Goal: Task Accomplishment & Management: Manage account settings

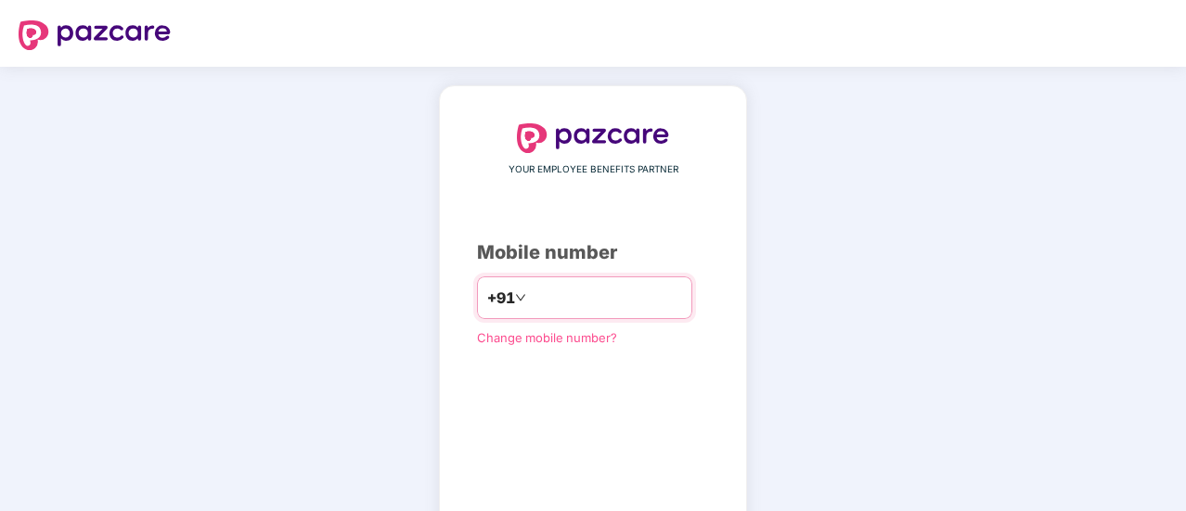
drag, startPoint x: 0, startPoint y: 0, endPoint x: 524, endPoint y: 296, distance: 602.1
click at [530, 296] on input "number" at bounding box center [606, 298] width 152 height 30
type input "**********"
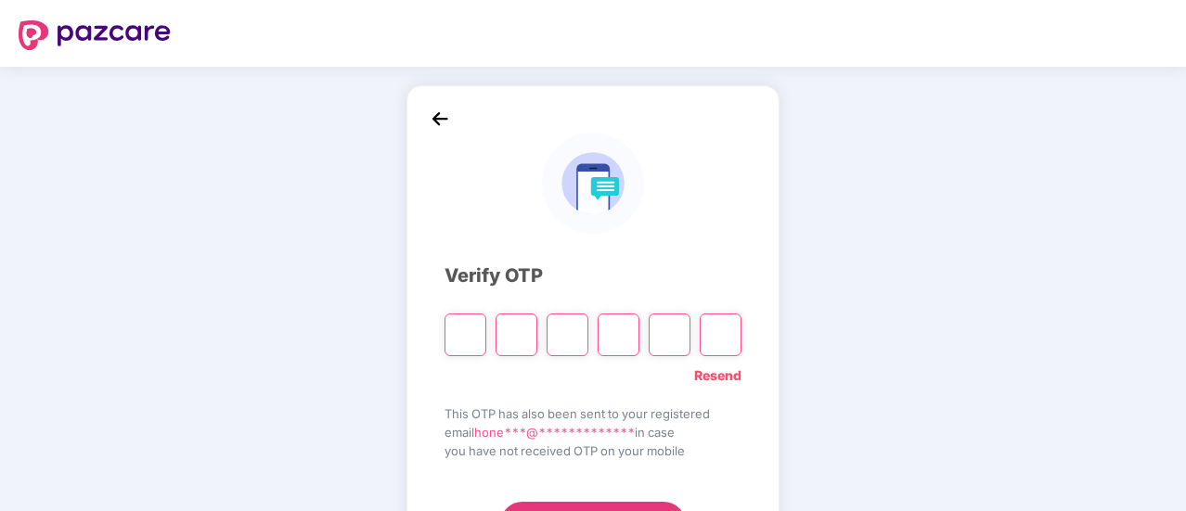
type input "*"
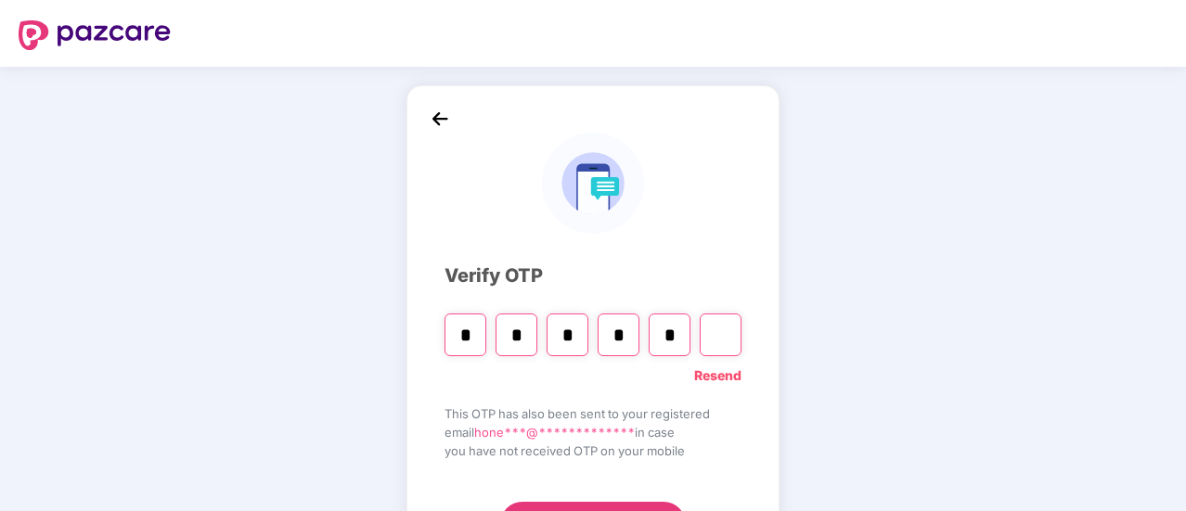
type input "*"
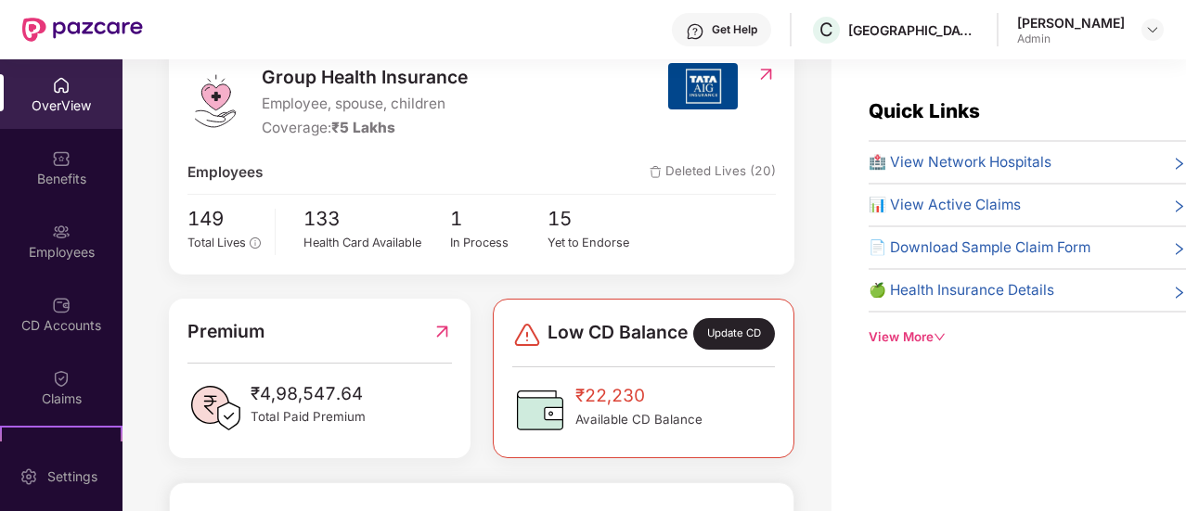
scroll to position [250, 0]
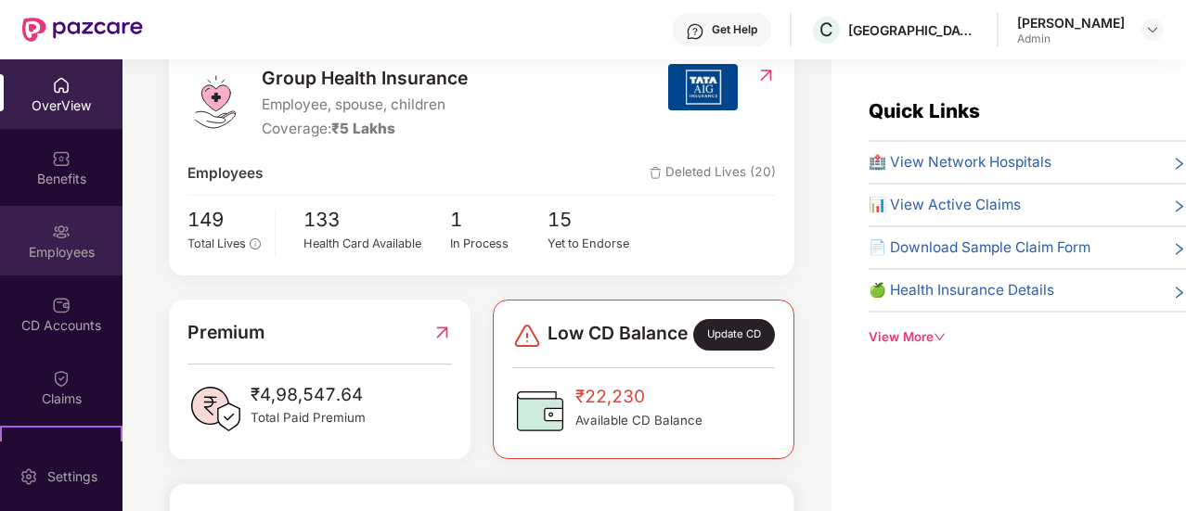
click at [69, 224] on div "Employees" at bounding box center [61, 241] width 122 height 70
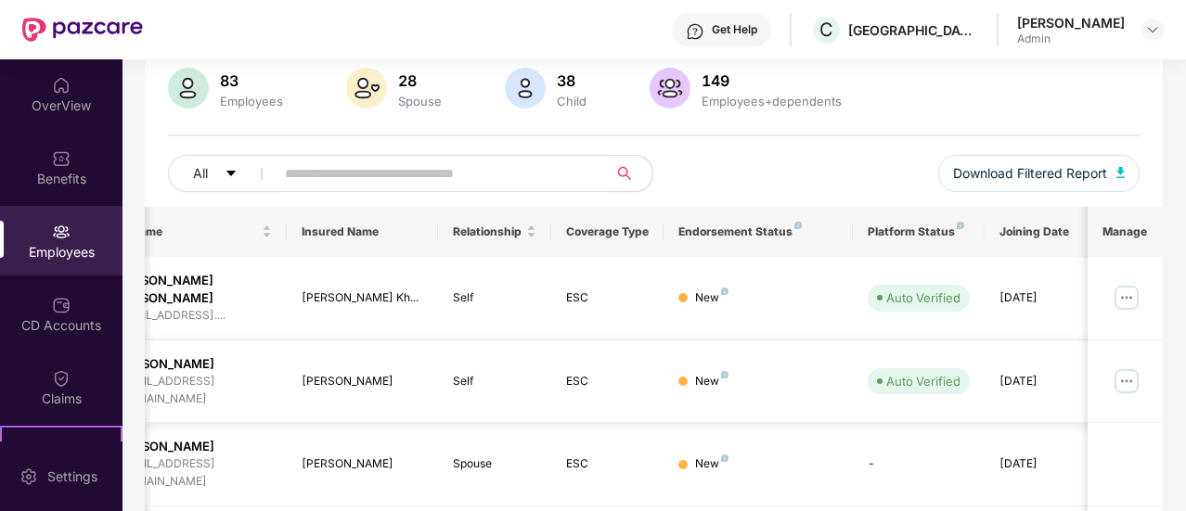
scroll to position [0, 186]
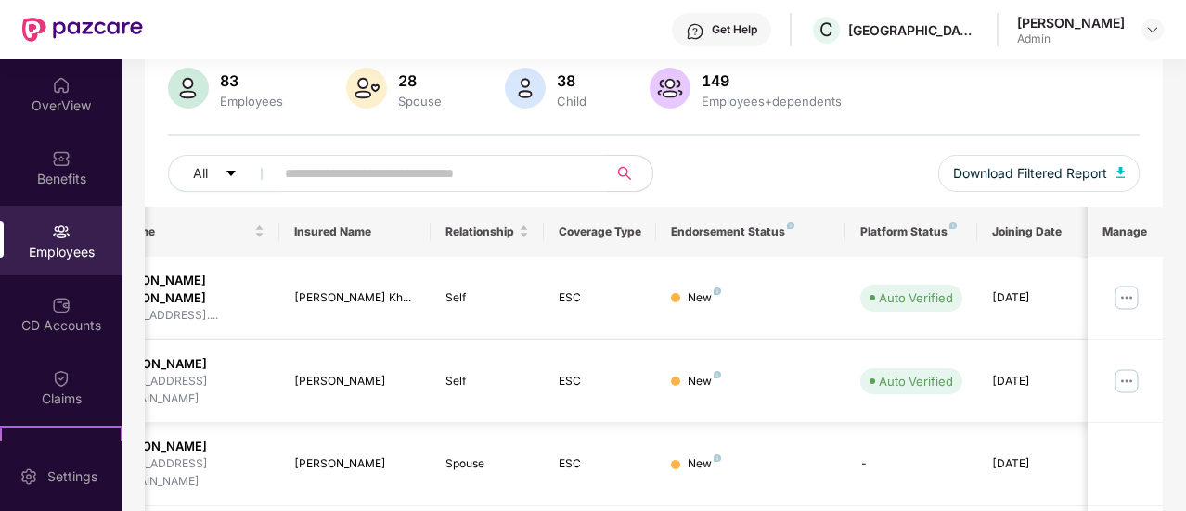
click at [1130, 367] on img at bounding box center [1127, 382] width 30 height 30
click at [1126, 290] on img at bounding box center [1127, 298] width 30 height 30
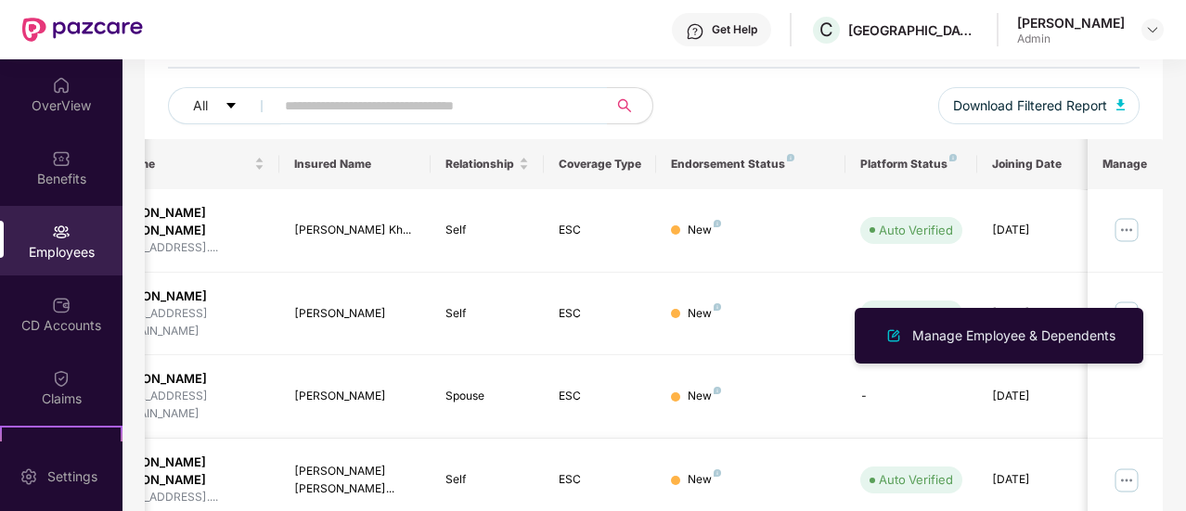
scroll to position [208, 0]
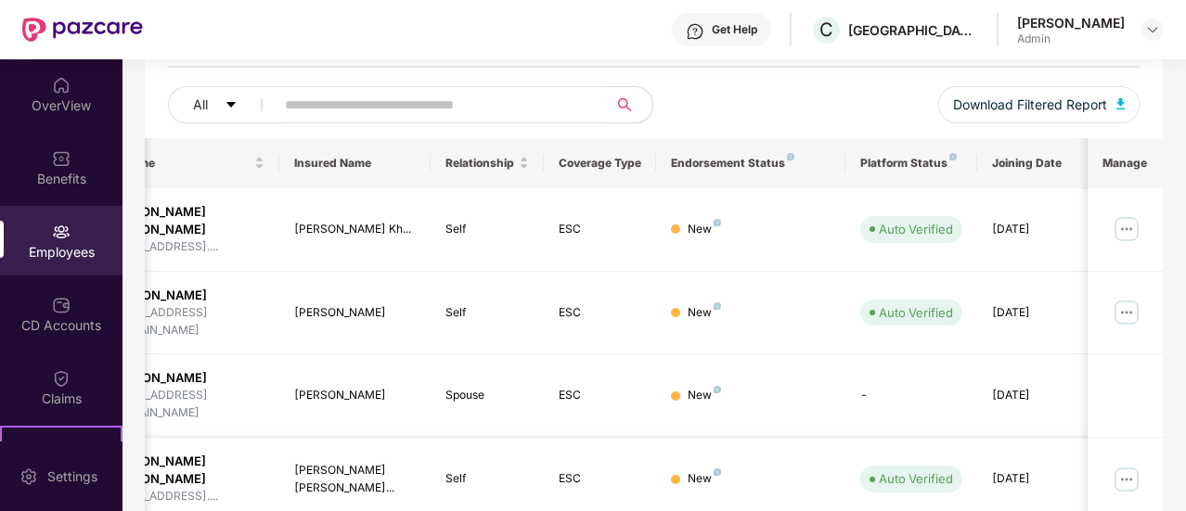
click at [1137, 465] on img at bounding box center [1127, 480] width 30 height 30
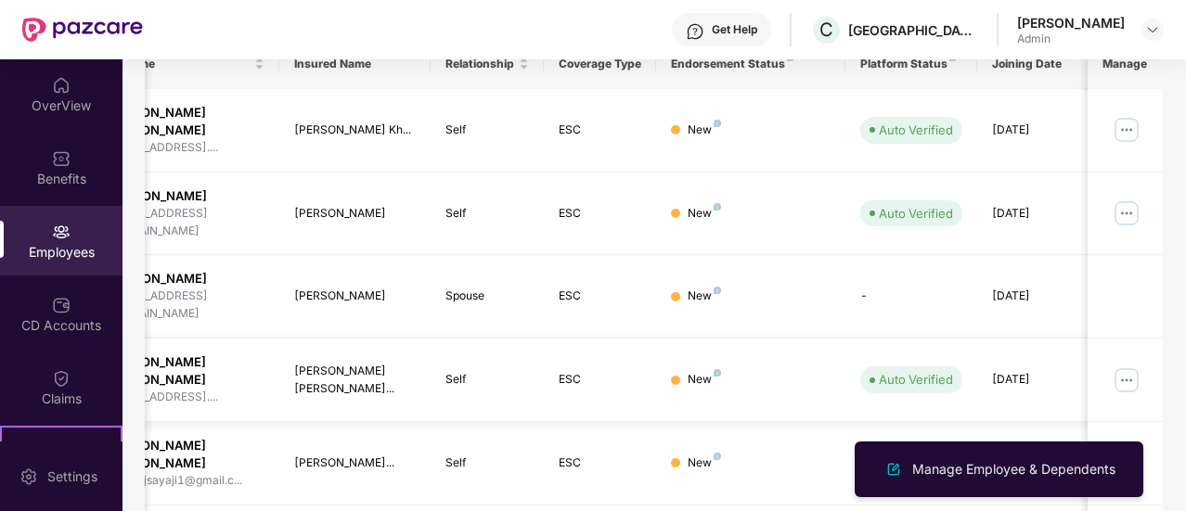
scroll to position [316, 0]
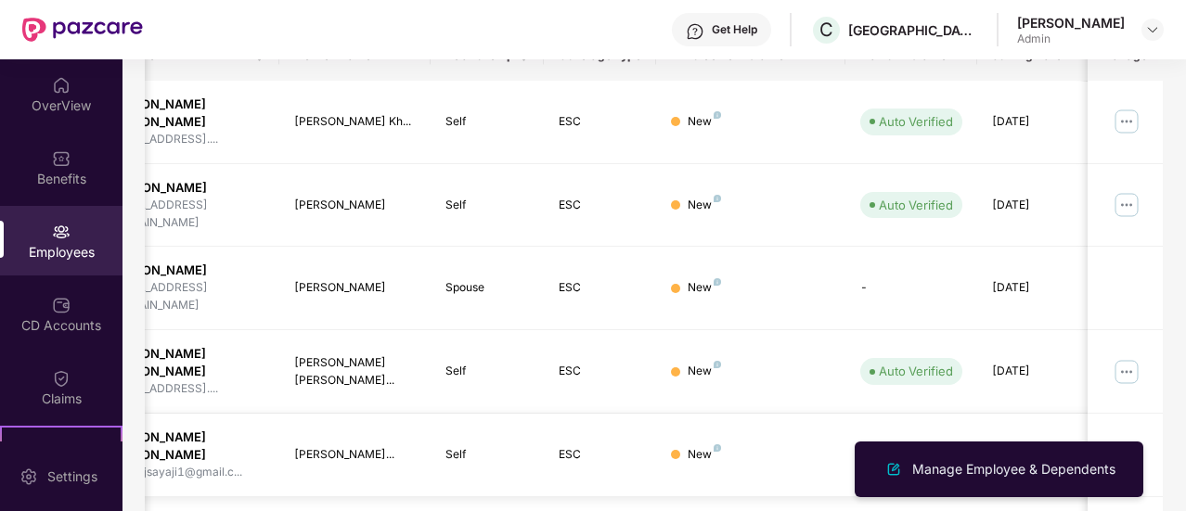
click at [1123, 440] on img at bounding box center [1127, 455] width 30 height 30
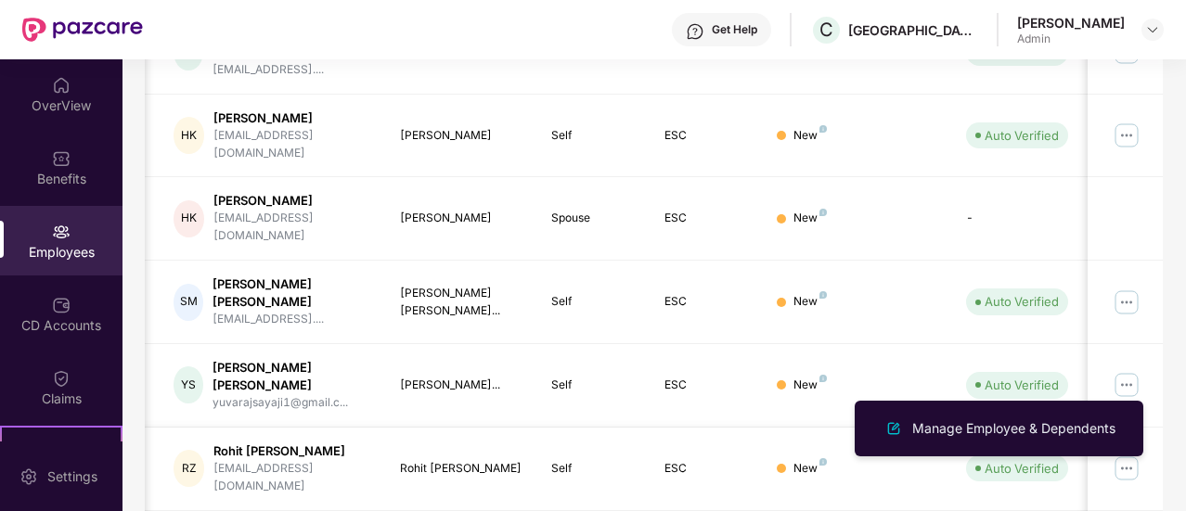
scroll to position [656, 0]
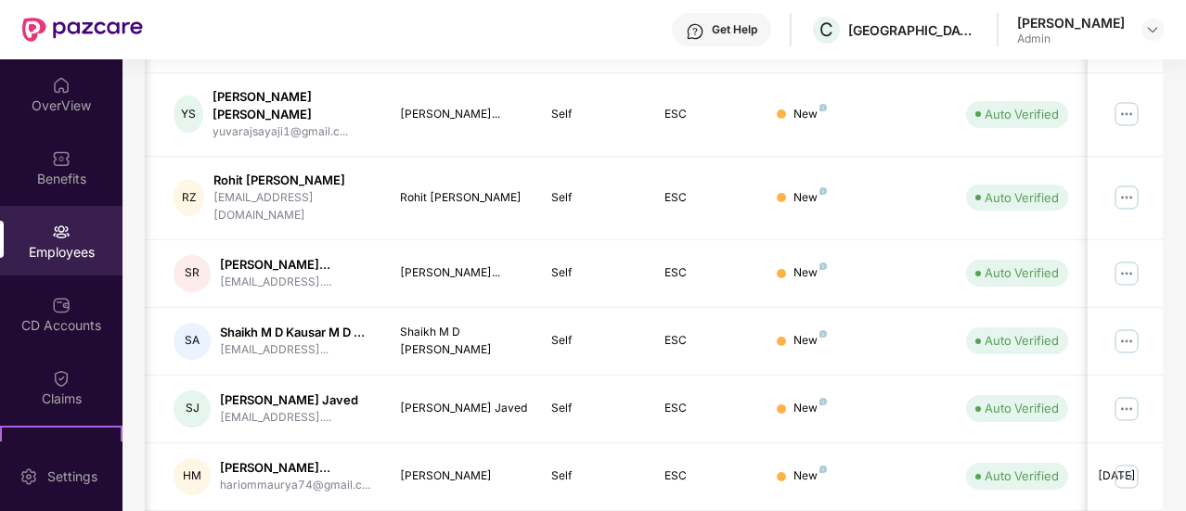
click at [594, 445] on td "Self" at bounding box center [592, 478] width 113 height 68
click at [644, 444] on td "Self" at bounding box center [592, 478] width 113 height 68
click at [1132, 462] on img at bounding box center [1127, 477] width 30 height 30
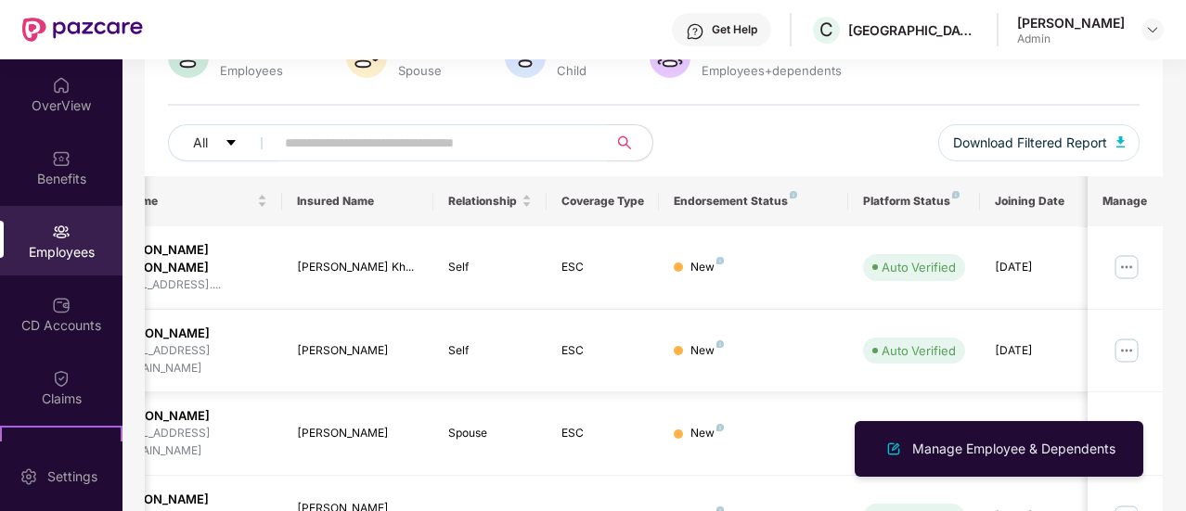
scroll to position [0, 184]
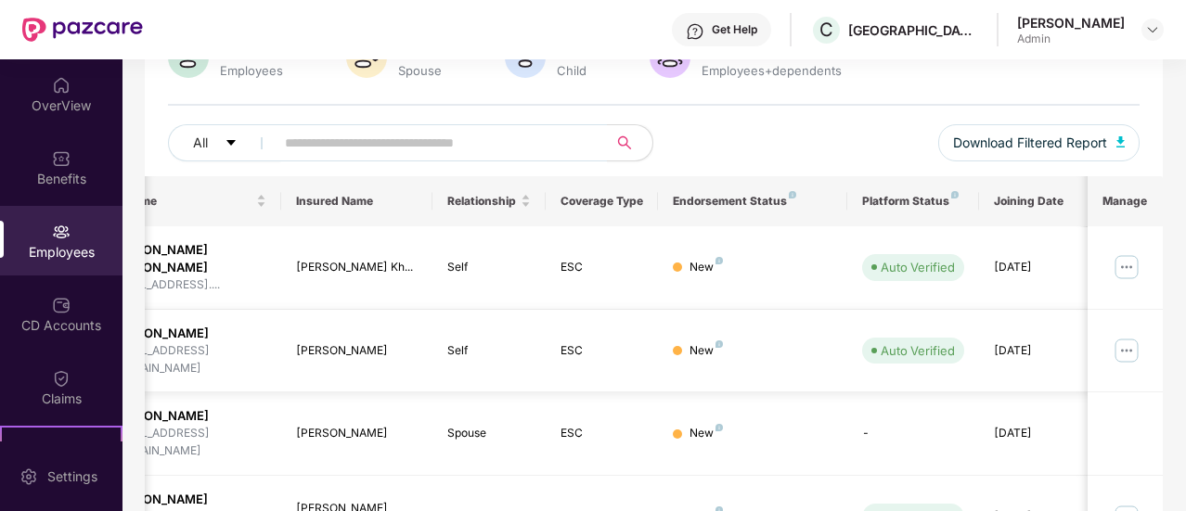
click at [1133, 336] on img at bounding box center [1127, 351] width 30 height 30
